Goal: Navigation & Orientation: Find specific page/section

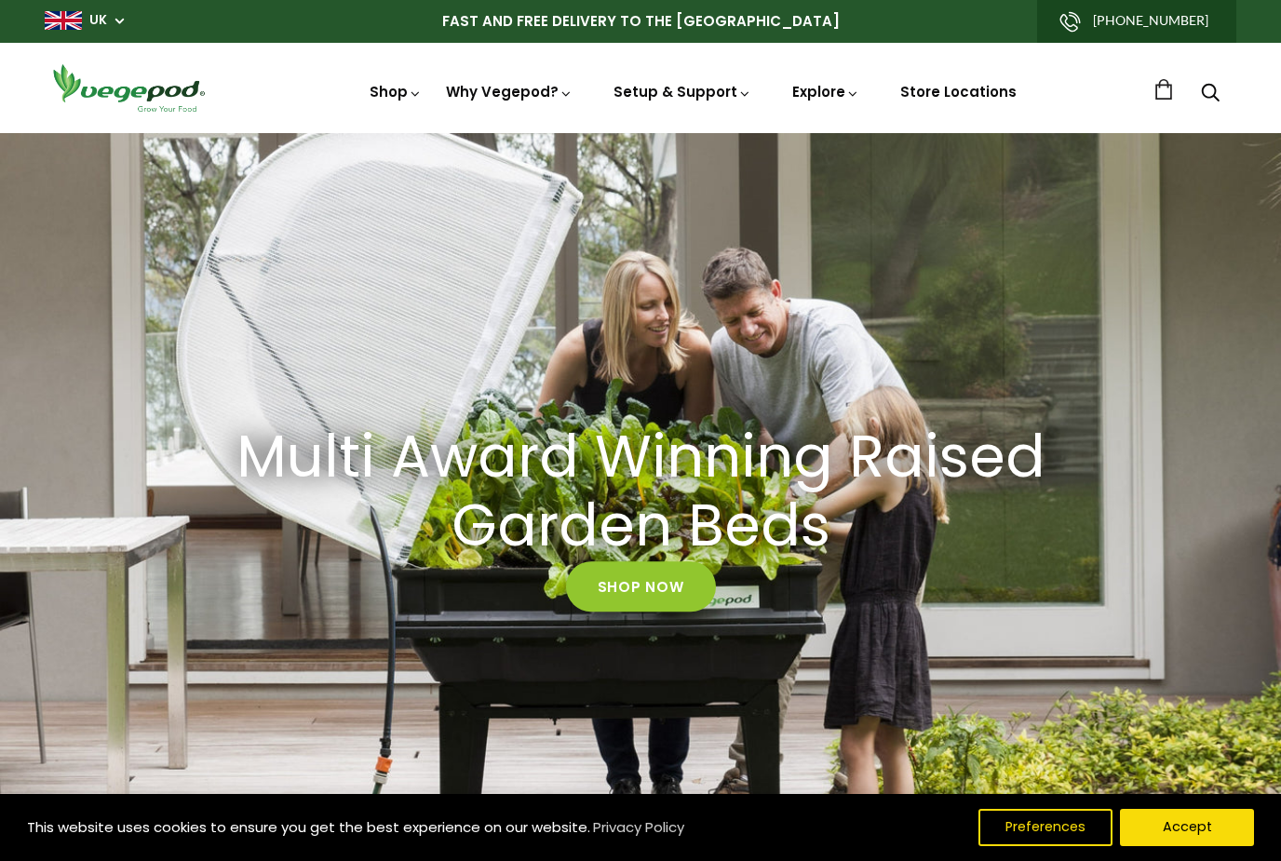
click at [640, 133] on span "Vegepod Bundles" at bounding box center [640, 133] width 0 height 0
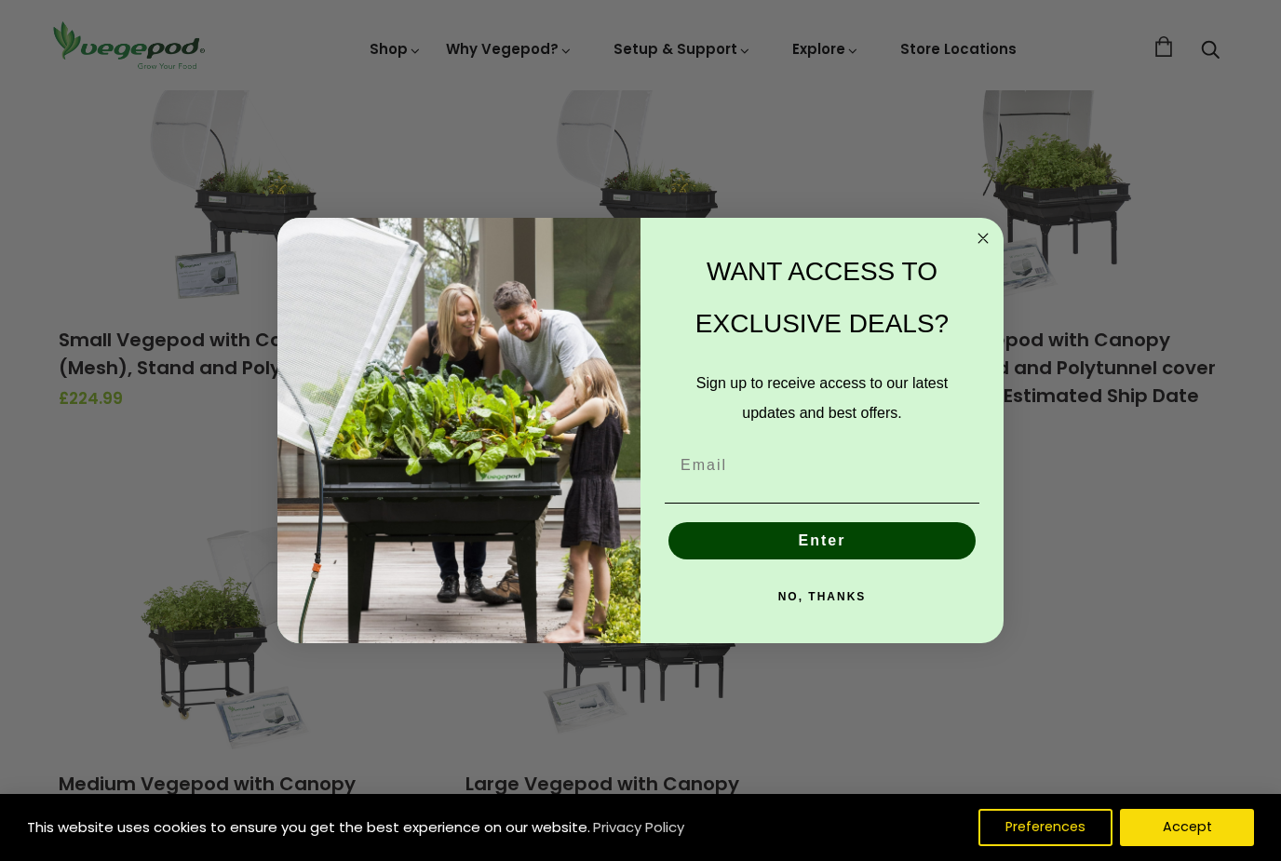
scroll to position [276, 0]
click at [980, 249] on circle "Close dialog" at bounding box center [983, 238] width 21 height 21
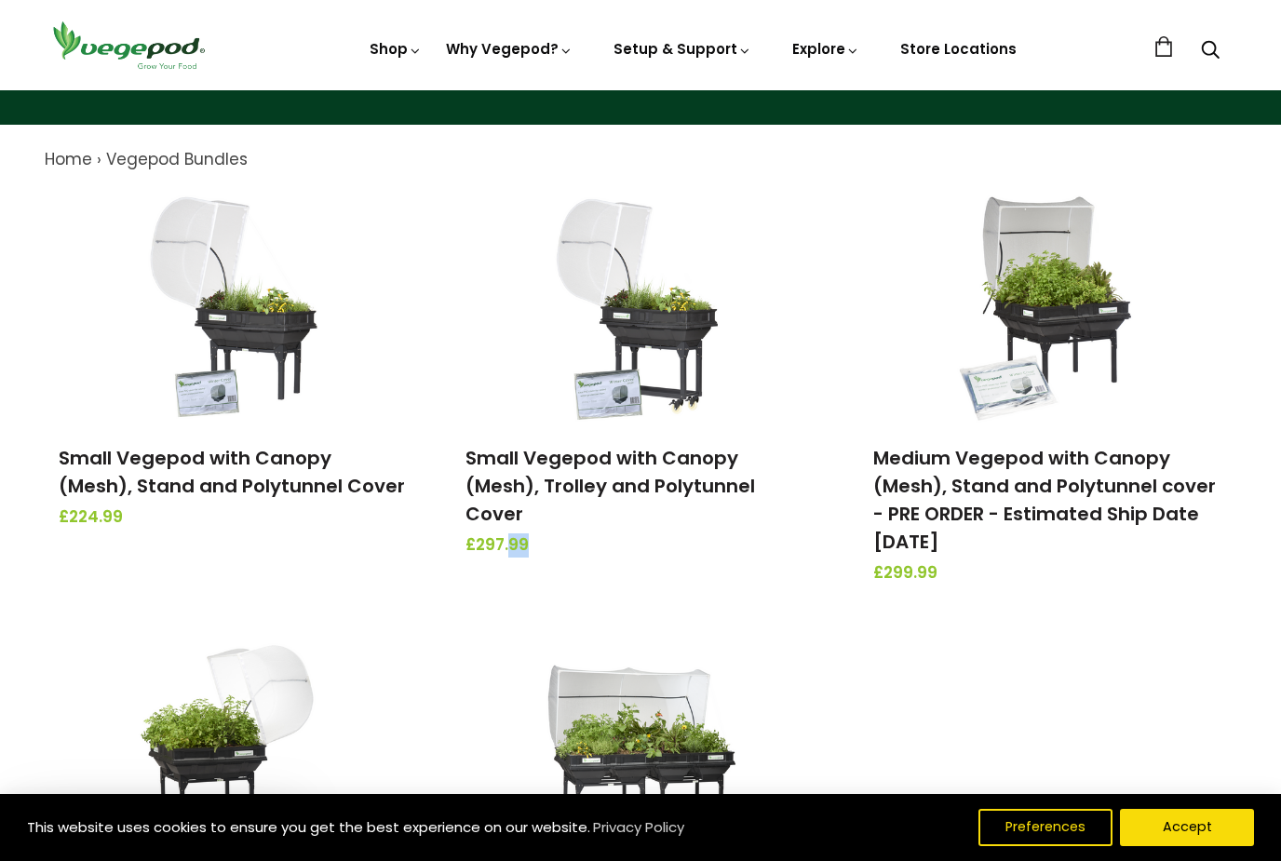
scroll to position [0, 0]
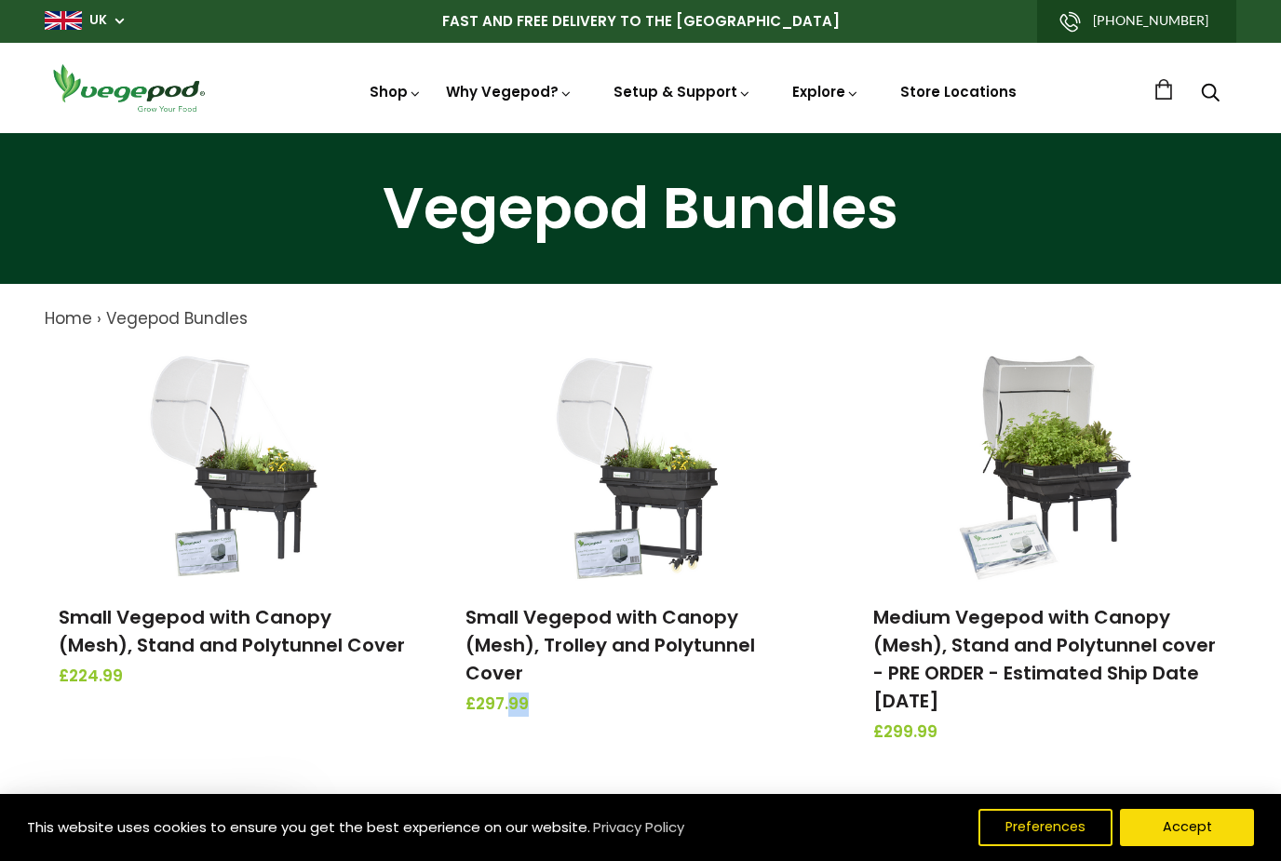
click at [640, 133] on span "Accessories & Other Products" at bounding box center [640, 133] width 0 height 0
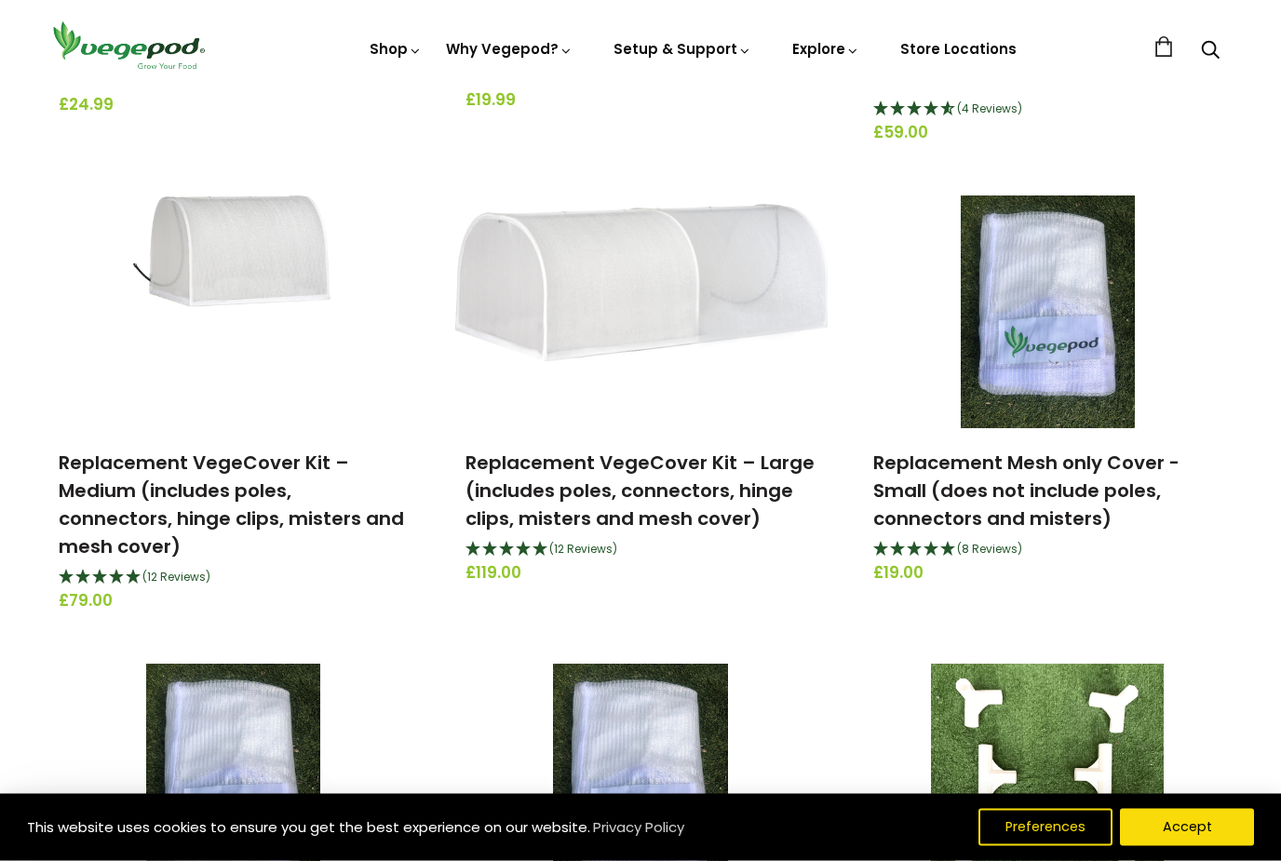
scroll to position [991, 0]
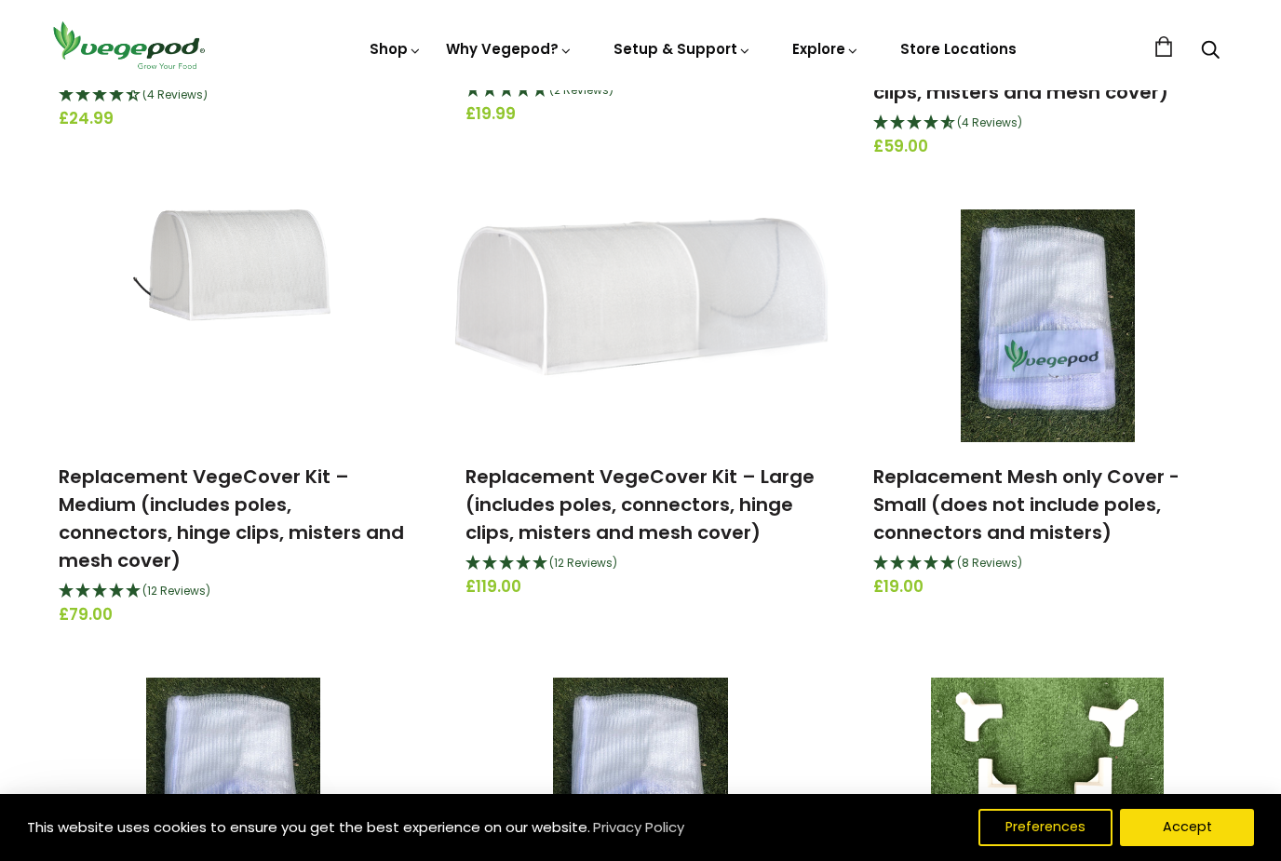
click at [577, 120] on link "Vegepod Features" at bounding box center [658, 129] width 438 height 47
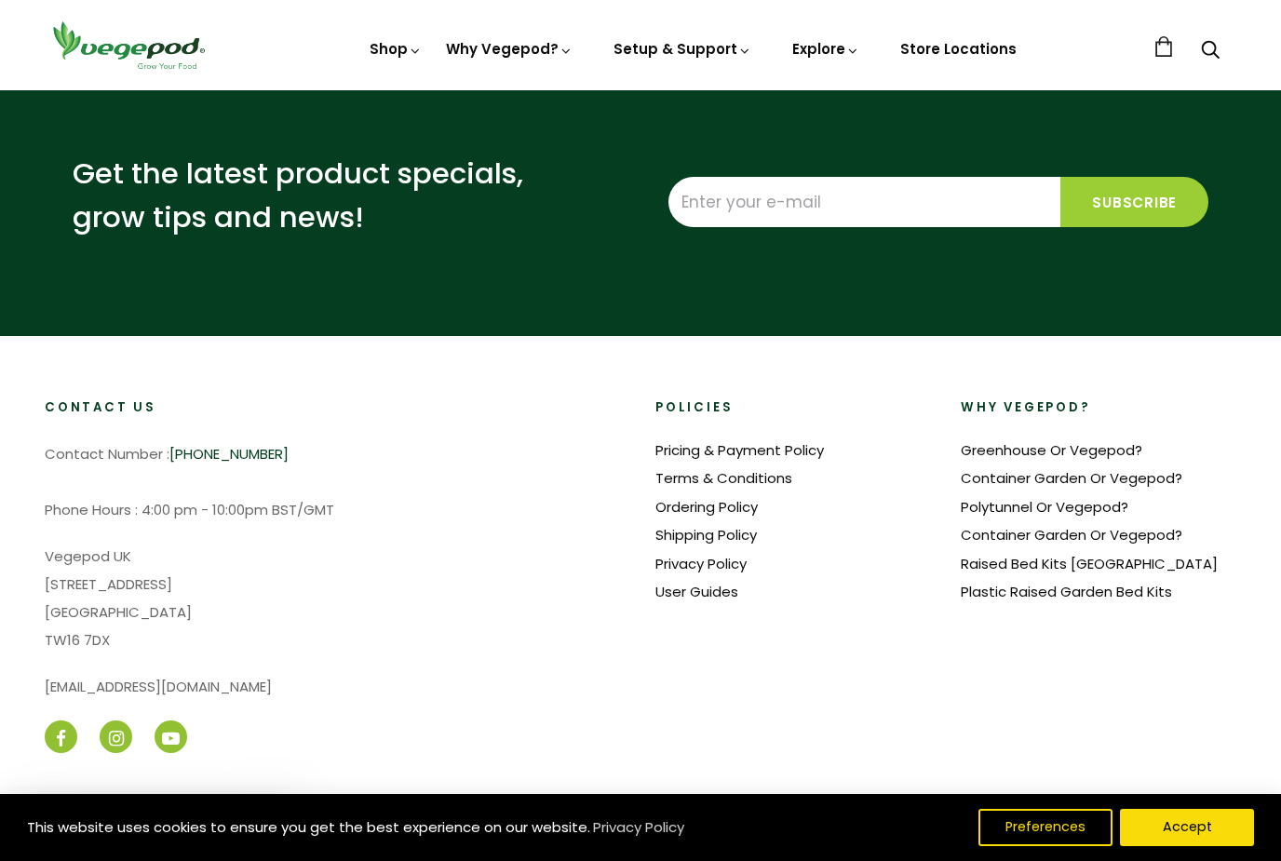
scroll to position [3034, 0]
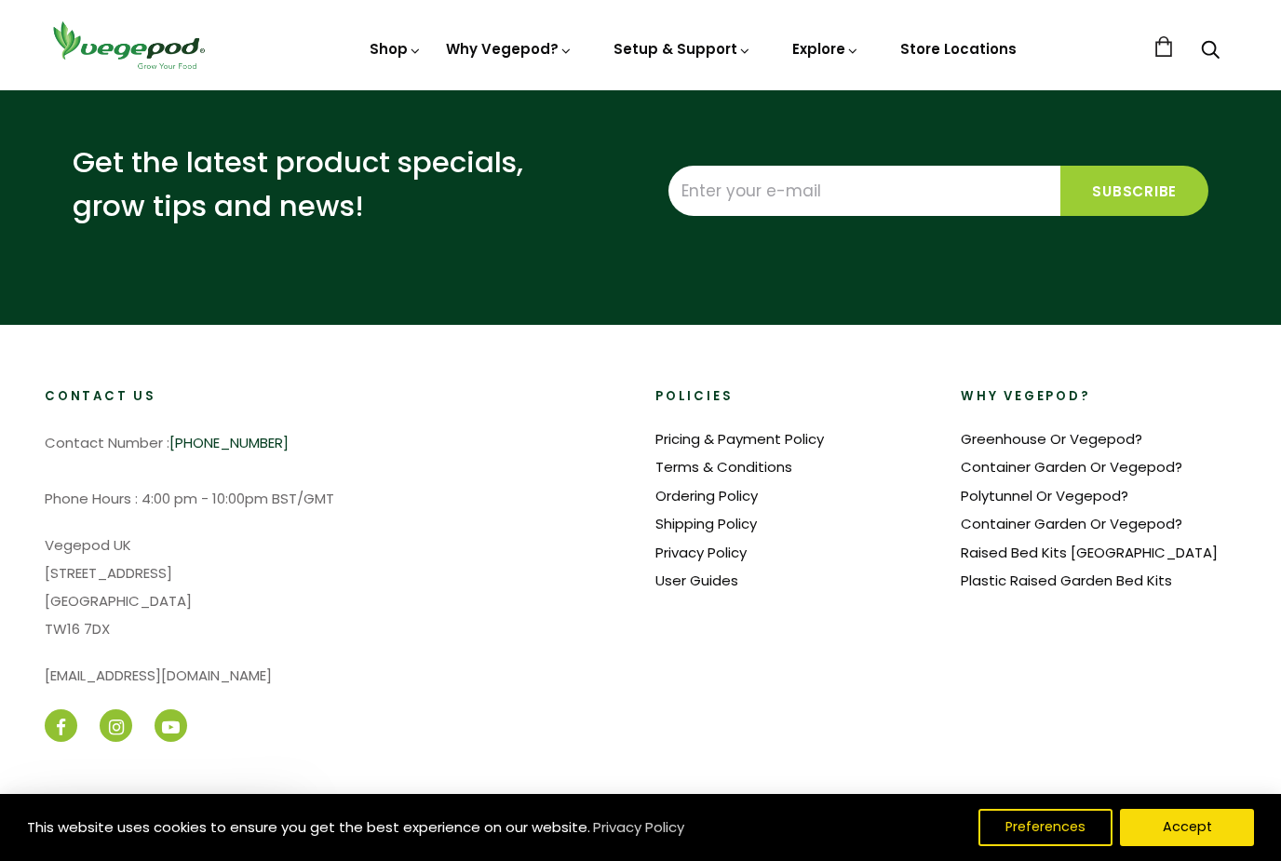
click at [804, 434] on link "Pricing & Payment Policy" at bounding box center [739, 439] width 168 height 20
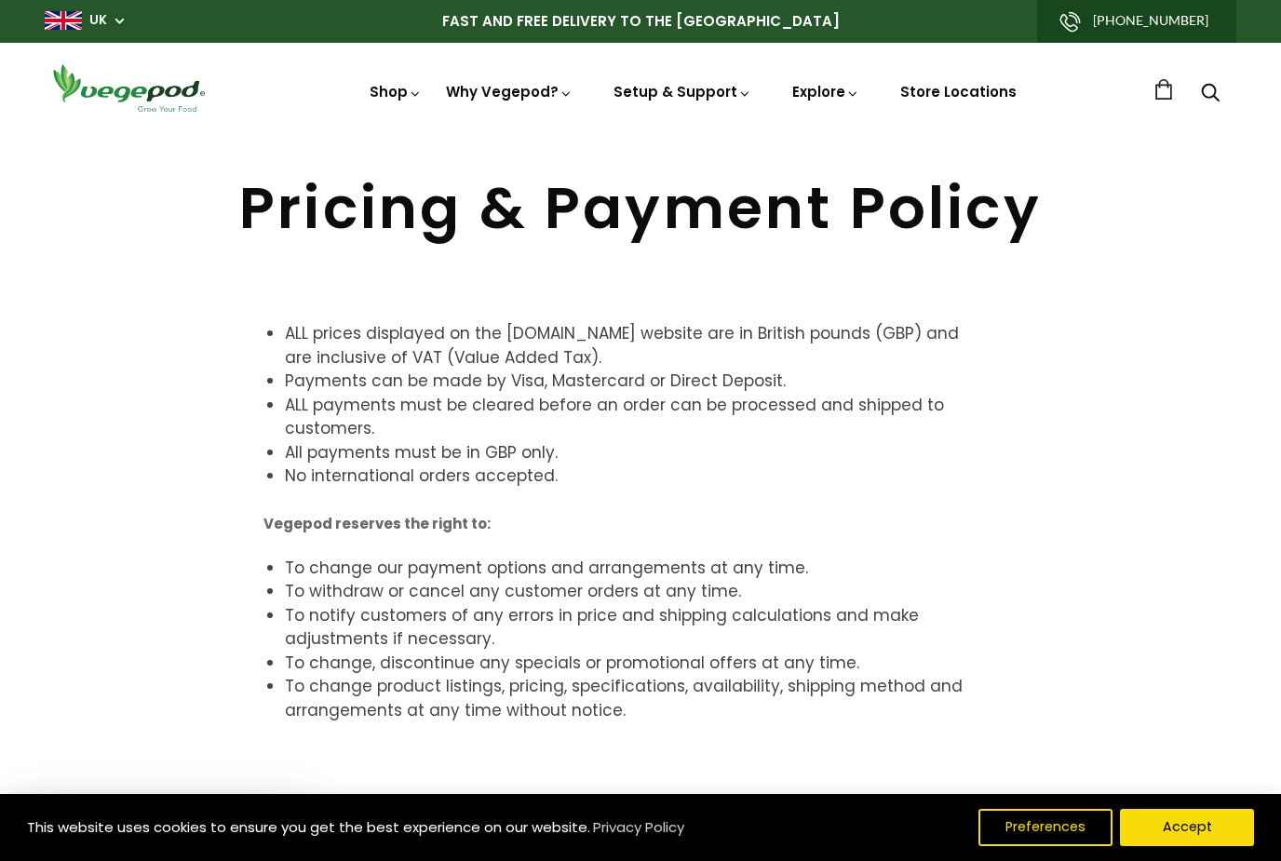
click at [640, 133] on span "Kitchen Garden" at bounding box center [640, 133] width 0 height 0
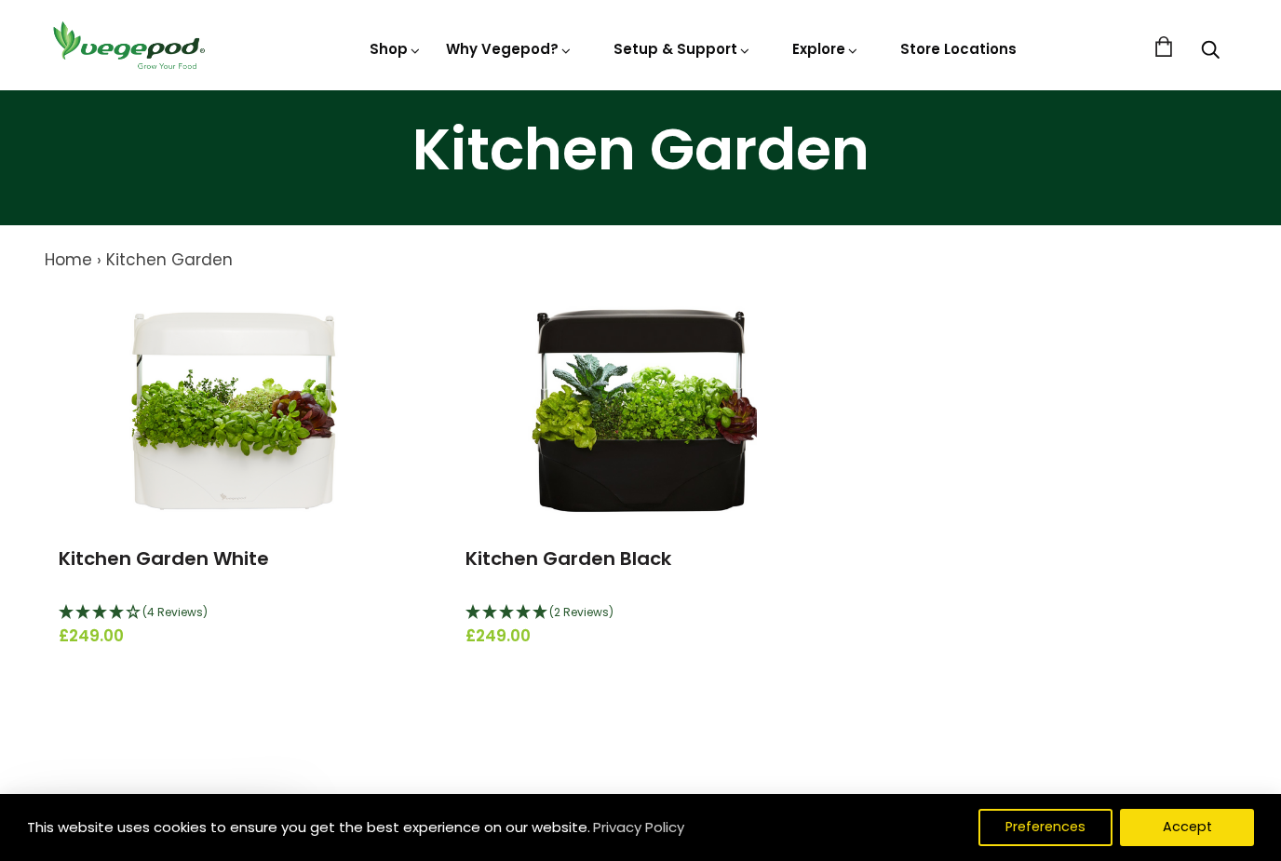
scroll to position [27, 0]
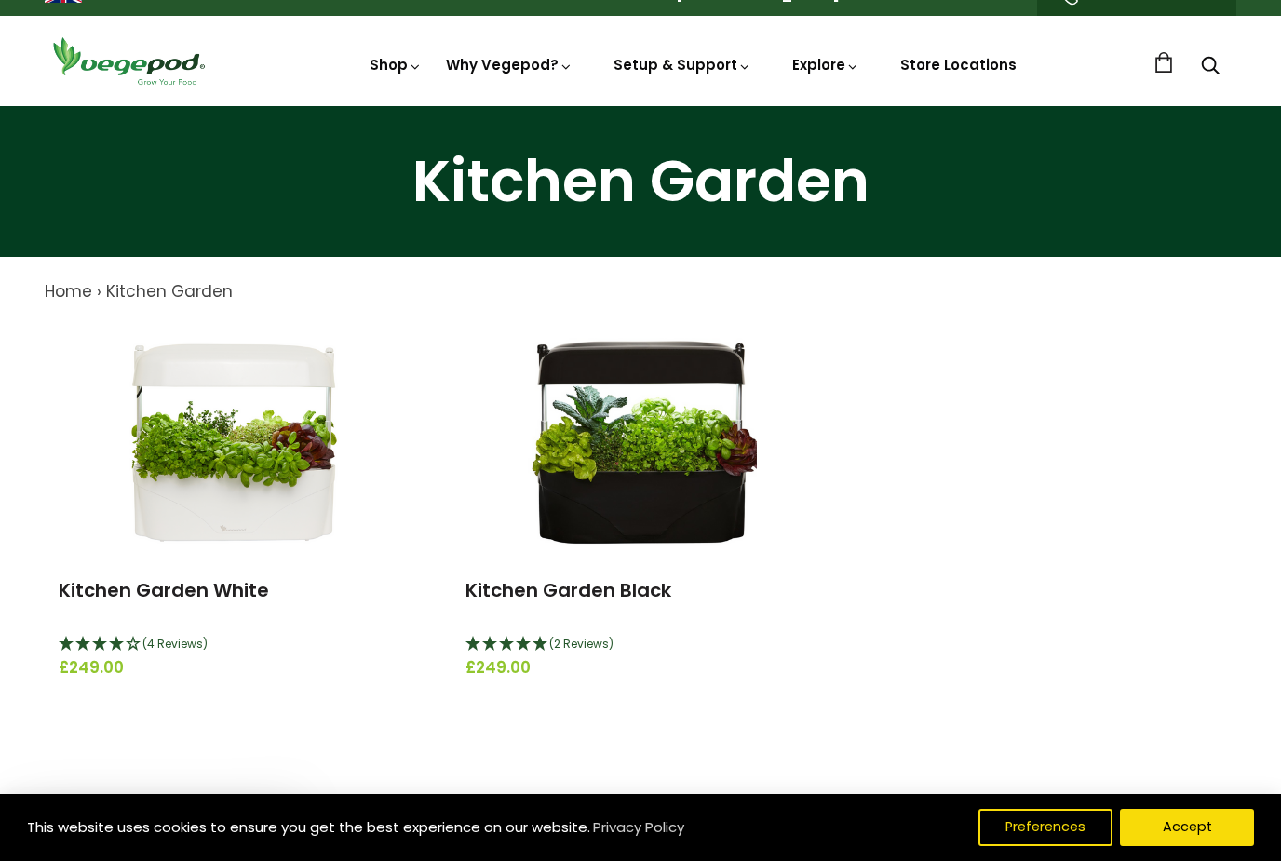
click at [245, 483] on img at bounding box center [233, 439] width 233 height 233
click at [969, 67] on link "Store Locations" at bounding box center [958, 65] width 116 height 20
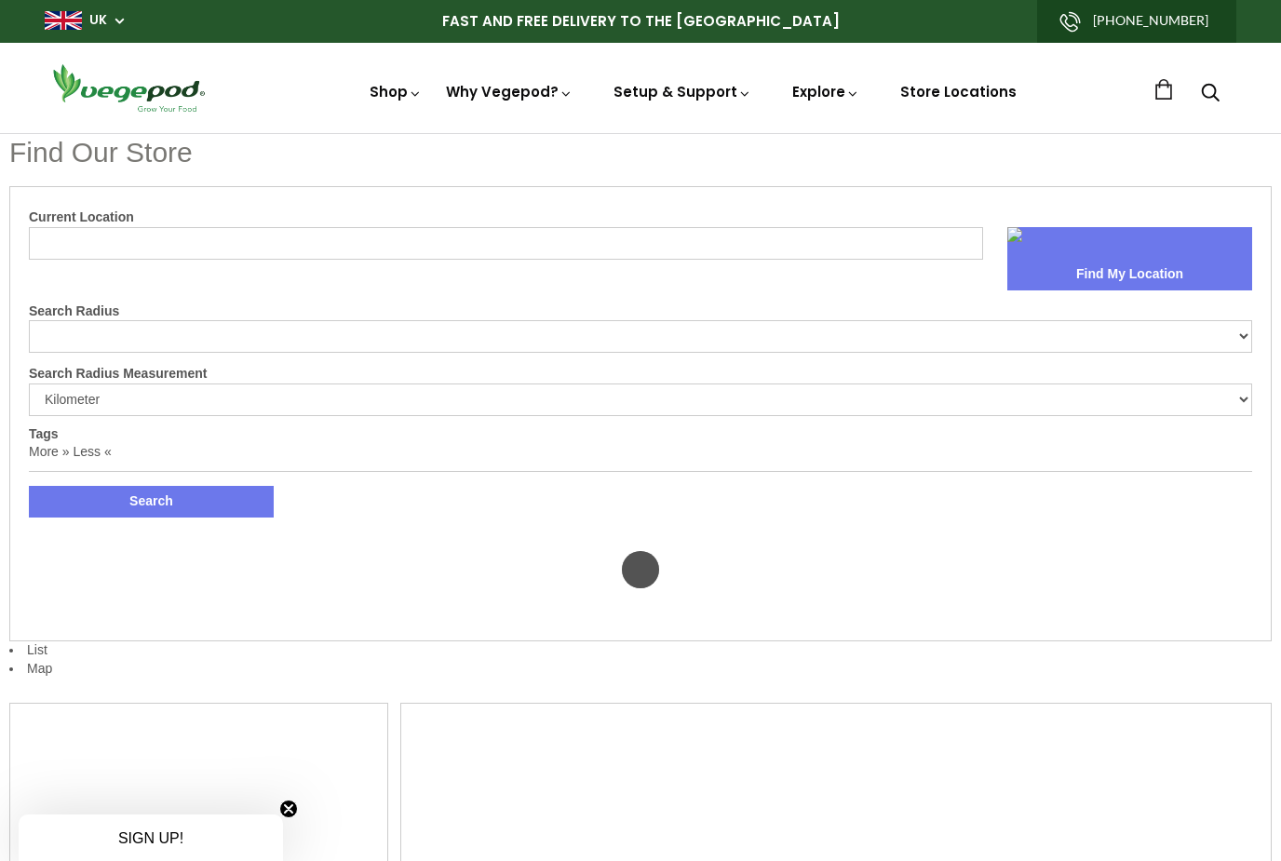
select select "m"
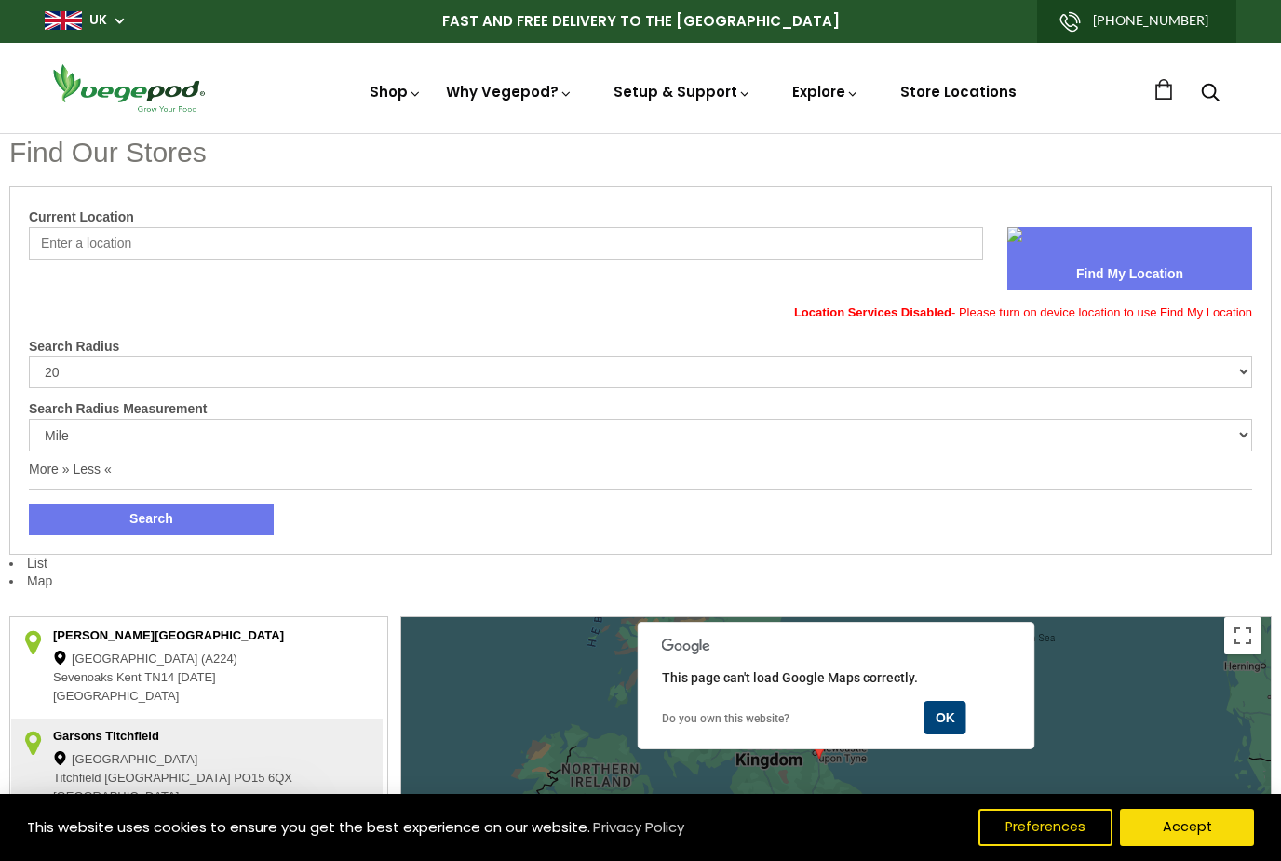
click at [581, 227] on input "Current Location" at bounding box center [506, 243] width 954 height 33
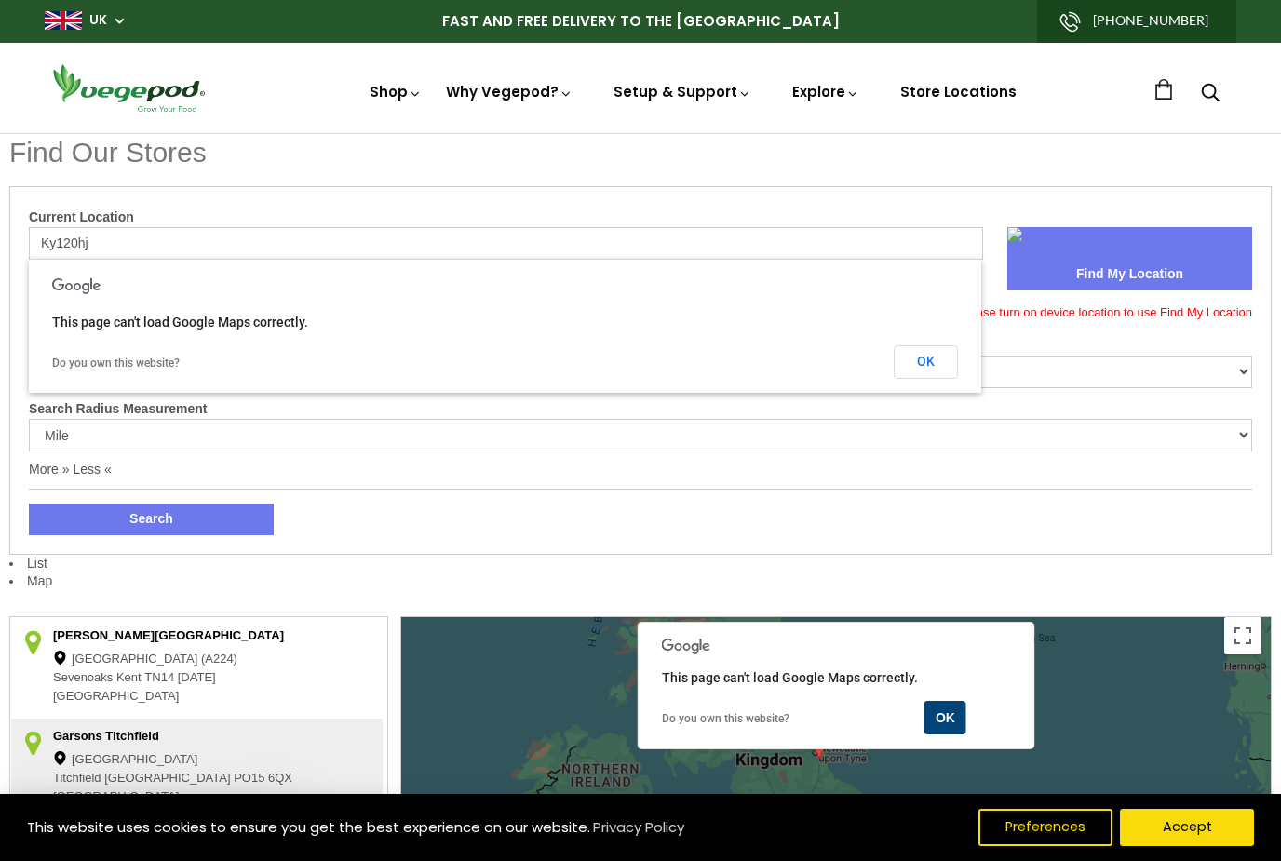
type input "Ky120hj"
click at [1151, 272] on button "Find My Location" at bounding box center [1129, 275] width 245 height 32
click at [932, 361] on button "OK" at bounding box center [926, 362] width 64 height 34
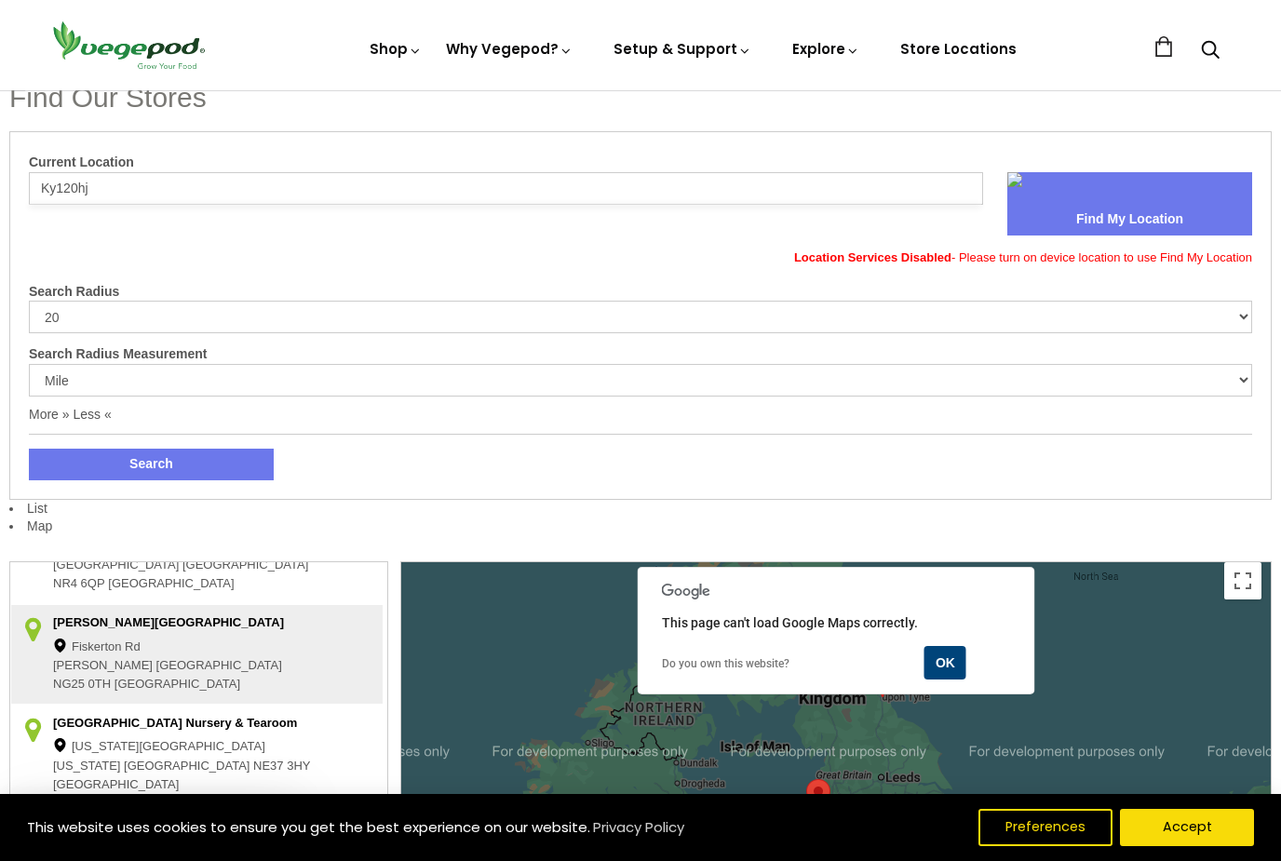
click at [947, 656] on button "OK" at bounding box center [945, 663] width 42 height 34
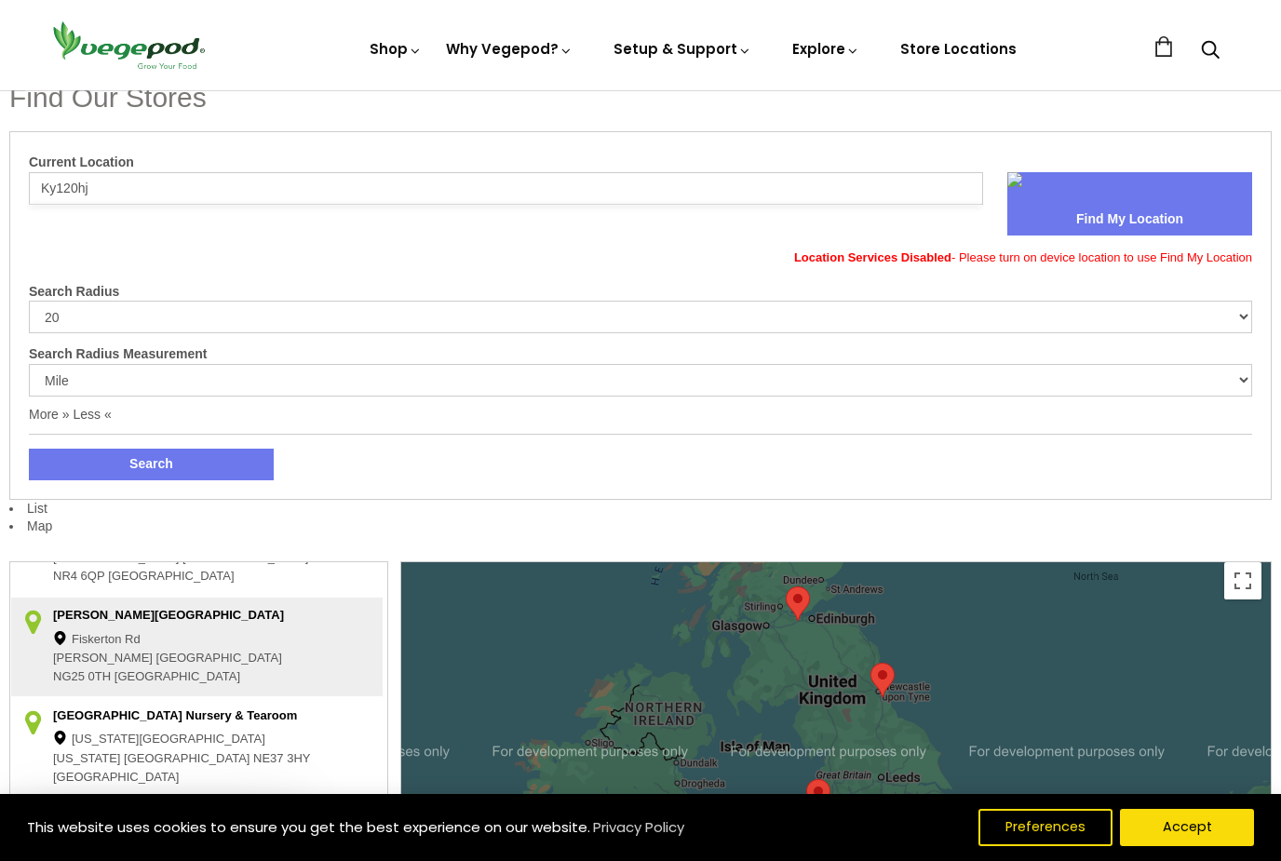
click at [947, 656] on div "7 2 2" at bounding box center [835, 807] width 869 height 491
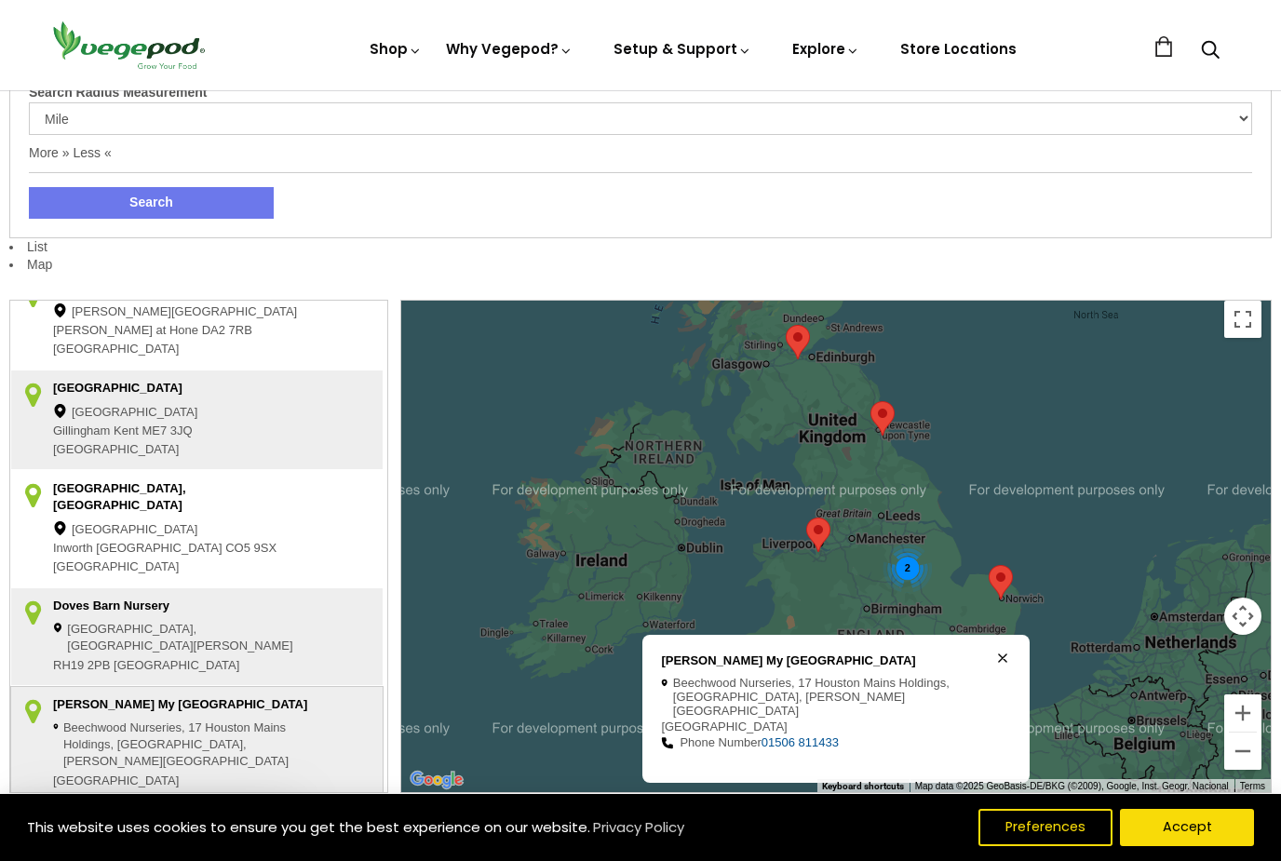
scroll to position [313, 0]
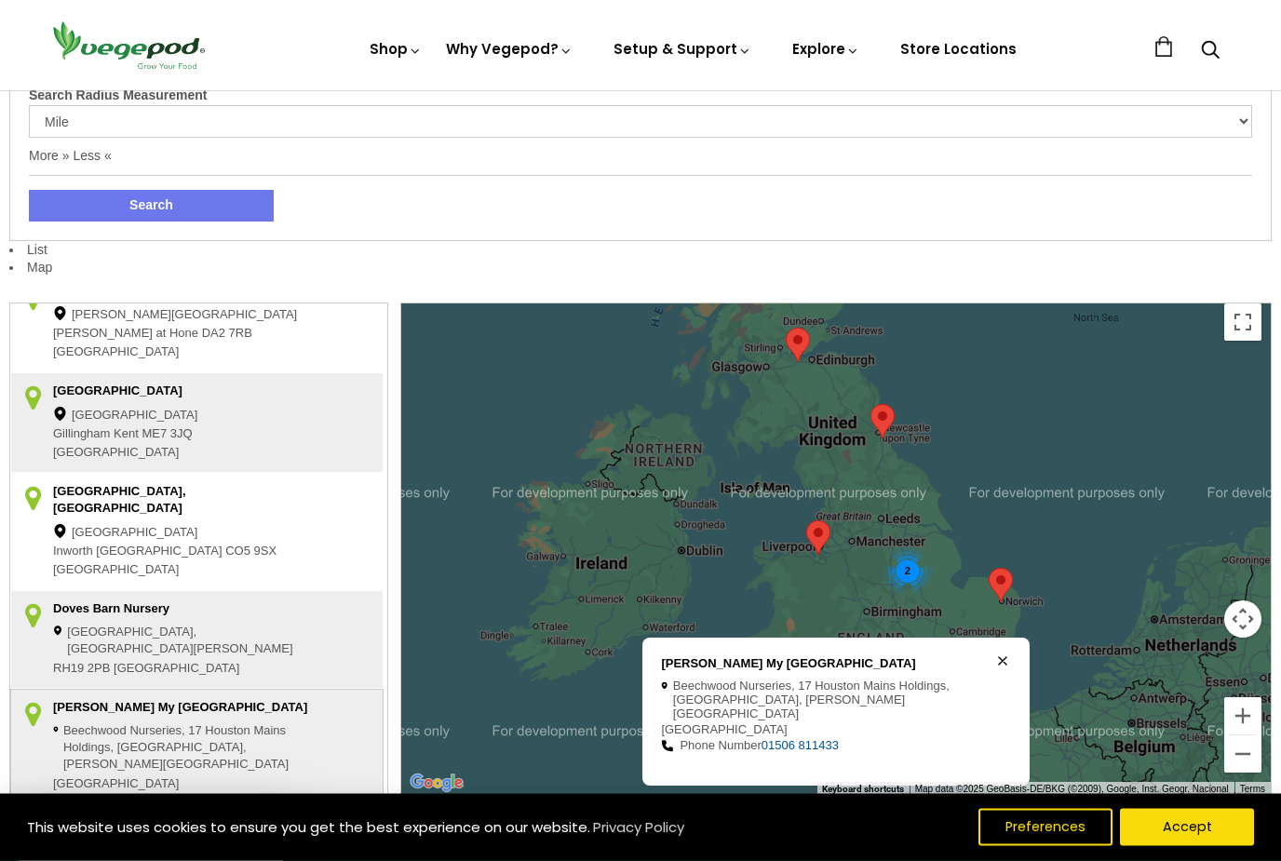
click at [199, 700] on div "Williamson's My Florist Garden Centre" at bounding box center [183, 709] width 260 height 19
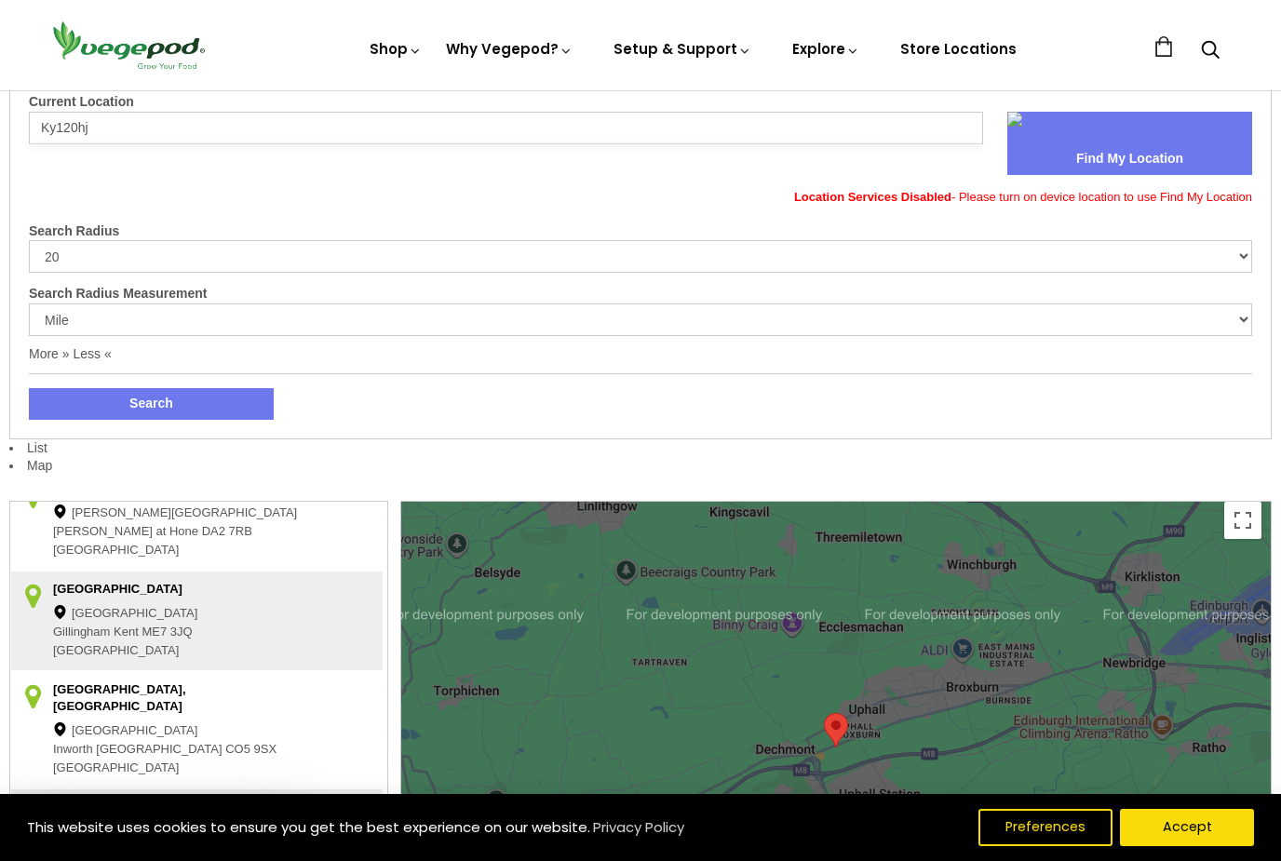
scroll to position [0, 0]
